Goal: Find specific page/section: Find specific page/section

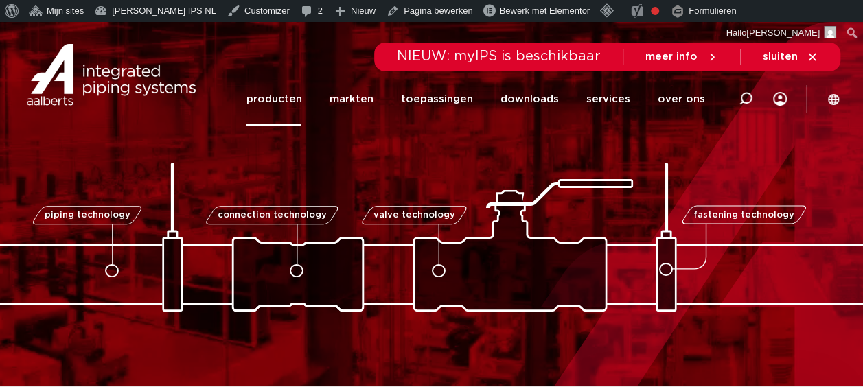
click at [293, 97] on link "producten" at bounding box center [274, 99] width 56 height 53
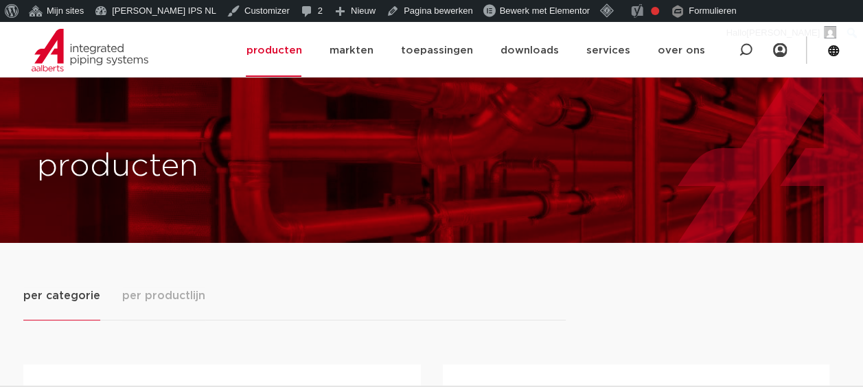
scroll to position [229, 0]
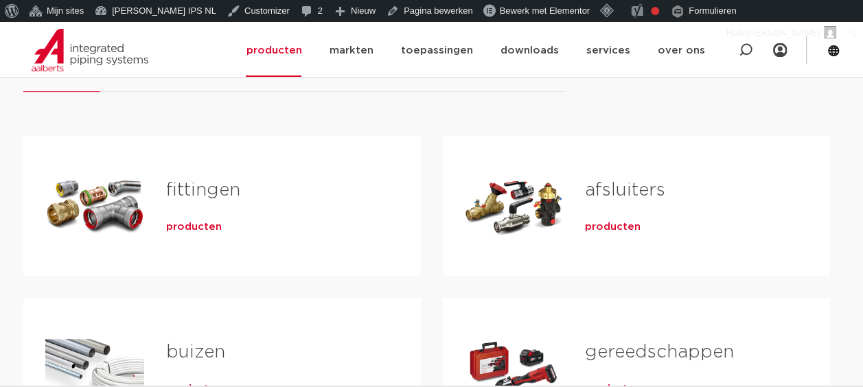
click at [185, 198] on link "fittingen" at bounding box center [203, 190] width 74 height 18
